Goal: Task Accomplishment & Management: Manage account settings

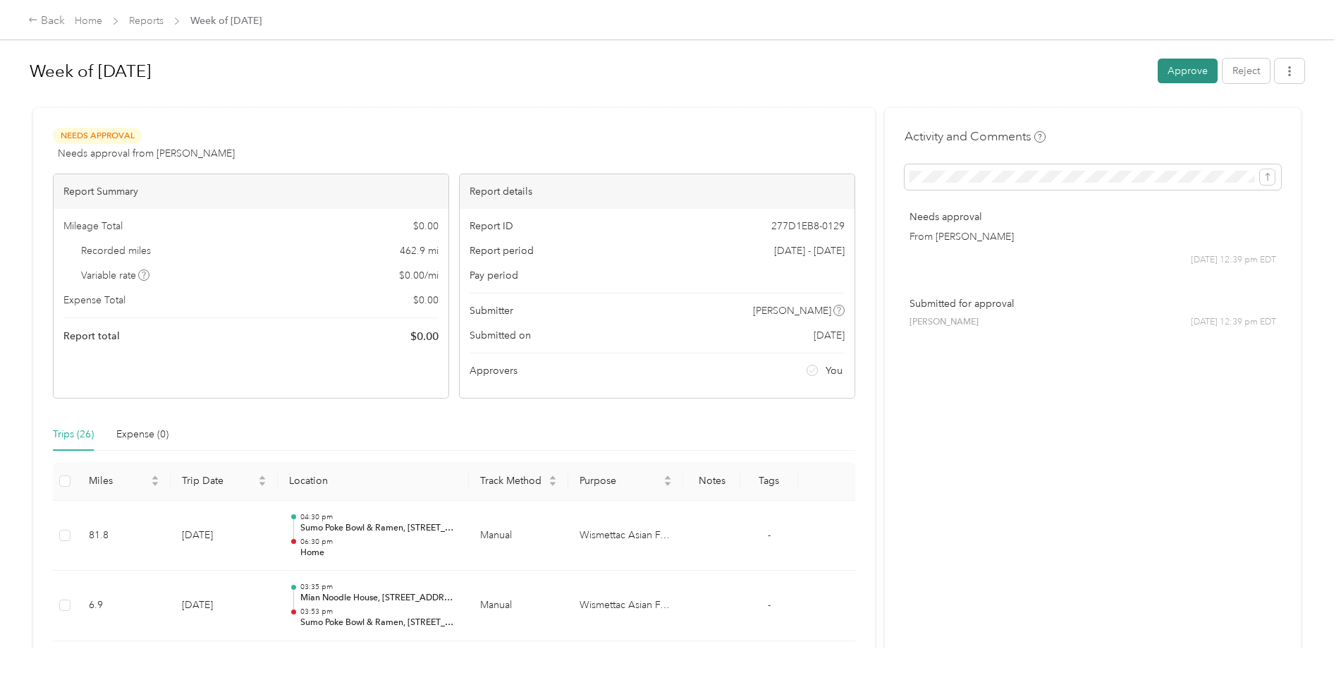
click at [1184, 63] on button "Approve" at bounding box center [1188, 71] width 60 height 25
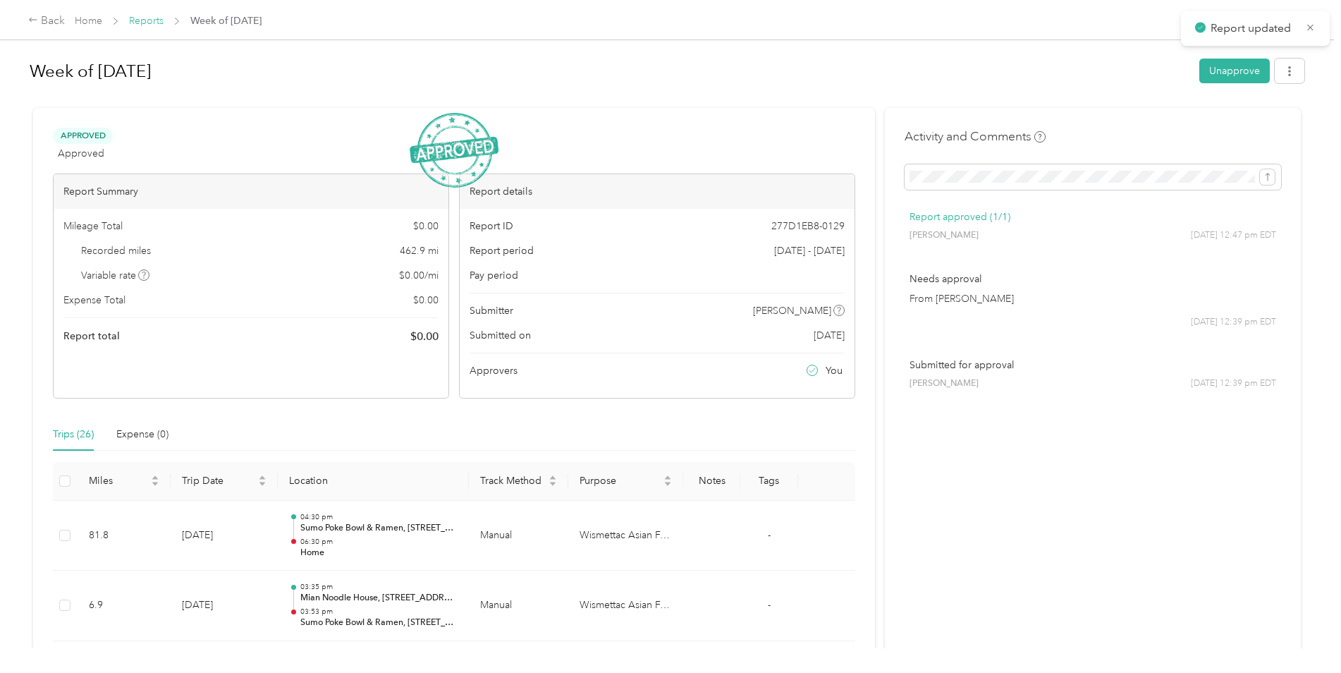
click at [161, 21] on link "Reports" at bounding box center [146, 21] width 35 height 12
